Goal: Task Accomplishment & Management: Complete application form

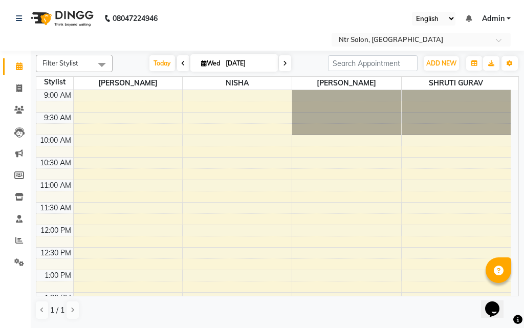
scroll to position [334, 0]
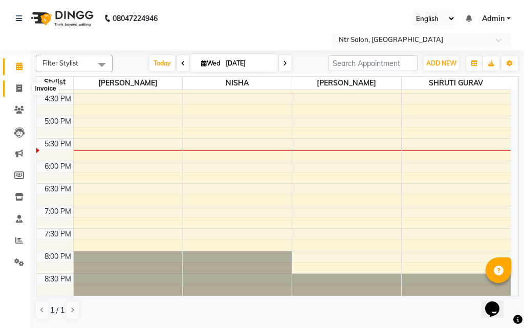
drag, startPoint x: 22, startPoint y: 88, endPoint x: 31, endPoint y: 92, distance: 10.4
click at [23, 89] on span at bounding box center [19, 89] width 18 height 12
select select "service"
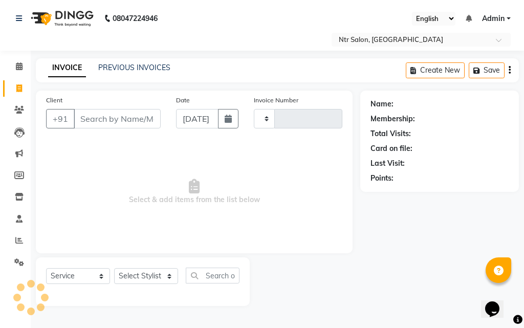
type input "0473"
select select "5173"
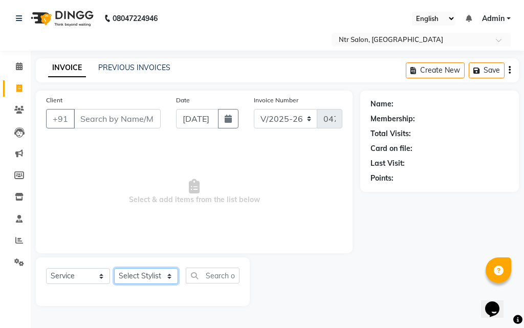
click at [157, 271] on select "Select Stylist [PERSON_NAME] NISHA [PERSON_NAME] SHRUTI GURAV" at bounding box center [146, 276] width 64 height 16
select select "41229"
click at [114, 268] on select "Select Stylist [PERSON_NAME] NISHA [PERSON_NAME] SHRUTI GURAV" at bounding box center [146, 276] width 64 height 16
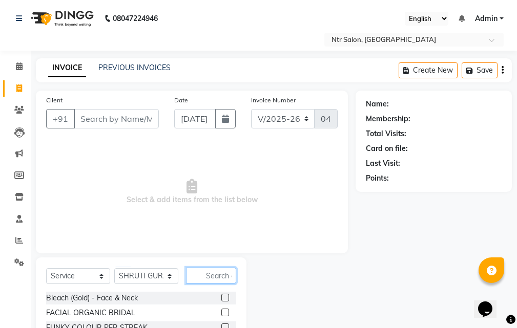
click at [221, 272] on input "text" at bounding box center [211, 276] width 50 height 16
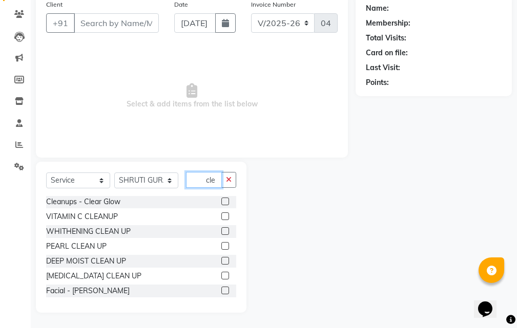
scroll to position [31, 0]
type input "cle"
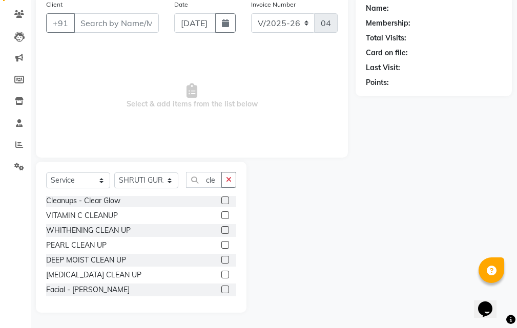
click at [221, 262] on label at bounding box center [225, 260] width 8 height 8
click at [221, 262] on input "checkbox" at bounding box center [224, 260] width 7 height 7
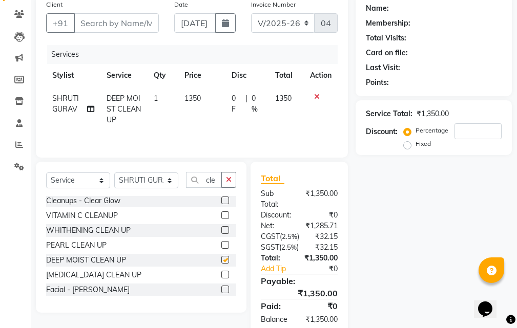
checkbox input "false"
click at [221, 276] on label at bounding box center [225, 275] width 8 height 8
click at [221, 276] on input "checkbox" at bounding box center [224, 275] width 7 height 7
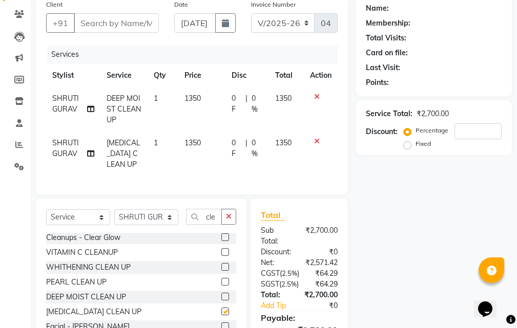
checkbox input "false"
click at [316, 140] on icon at bounding box center [317, 141] width 6 height 7
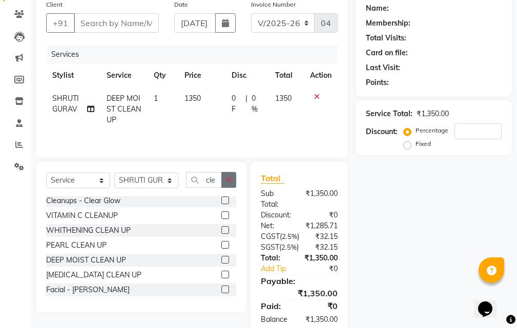
click at [228, 175] on button "button" at bounding box center [228, 180] width 15 height 16
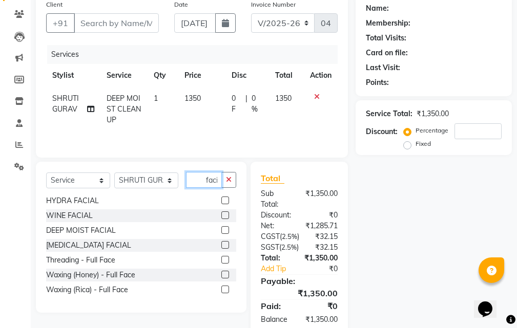
scroll to position [91, 0]
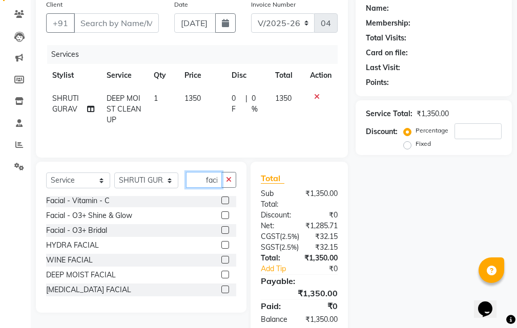
type input "faci"
click at [221, 274] on label at bounding box center [225, 275] width 8 height 8
click at [221, 274] on input "checkbox" at bounding box center [224, 275] width 7 height 7
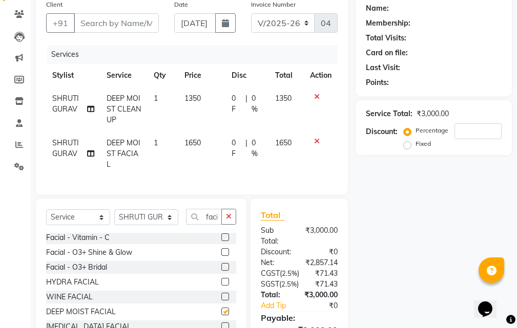
checkbox input "false"
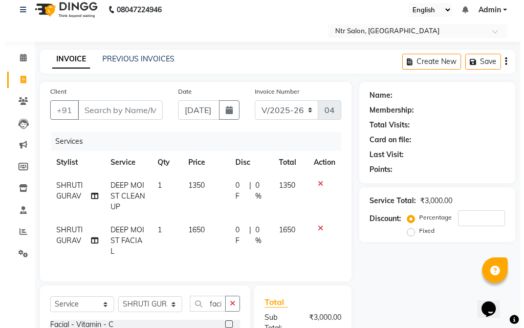
scroll to position [0, 0]
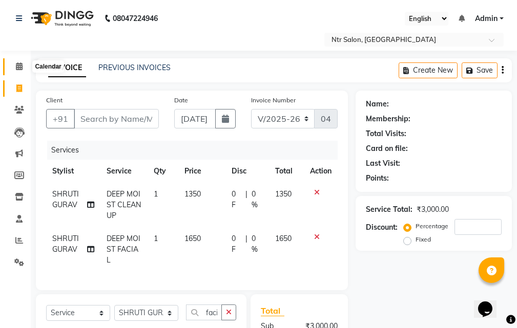
click at [17, 67] on icon at bounding box center [19, 66] width 7 height 8
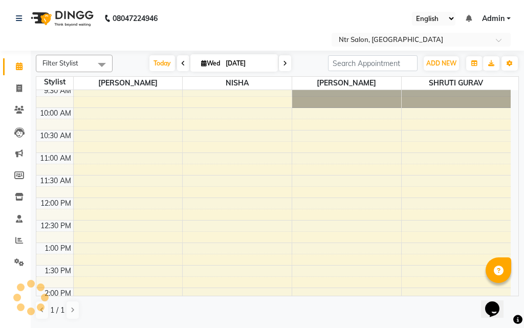
scroll to position [51, 0]
